Goal: Navigation & Orientation: Find specific page/section

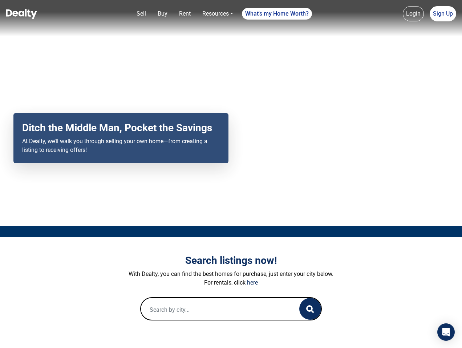
click at [231, 174] on div "Your browser does not support the video tag. Ditch the Middle Man, Pocket the S…" at bounding box center [231, 113] width 462 height 226
click at [141, 14] on link "Sell" at bounding box center [141, 14] width 15 height 15
click at [162, 14] on nav "Sell Buy Rent Resources Loan Calculator Loan Options Find an agent What's my Ho…" at bounding box center [231, 18] width 462 height 36
click at [185, 14] on link "Rent" at bounding box center [184, 14] width 17 height 15
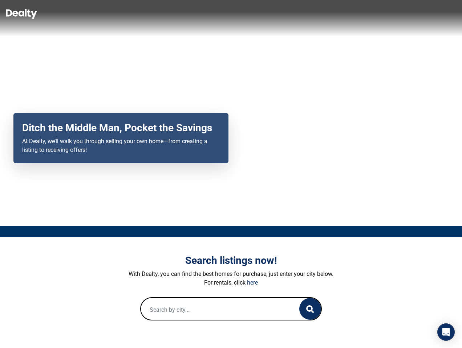
click at [217, 14] on link "Resources" at bounding box center [217, 14] width 37 height 15
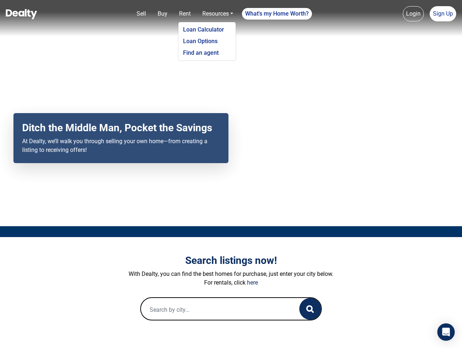
click at [277, 14] on link "What's my Home Worth?" at bounding box center [277, 14] width 70 height 12
click at [413, 14] on nav "Sell Buy Rent Resources Loan Calculator Loan Options Find an agent What's my Ho…" at bounding box center [231, 18] width 462 height 36
click at [442, 14] on nav "Sell Buy Rent Resources Loan Calculator Loan Options Find an agent What's my Ho…" at bounding box center [231, 18] width 462 height 36
click at [310, 309] on icon "button" at bounding box center [310, 310] width 8 height 8
click at [446, 332] on icon "Open Intercom Messenger" at bounding box center [446, 332] width 8 height 9
